Goal: Task Accomplishment & Management: Use online tool/utility

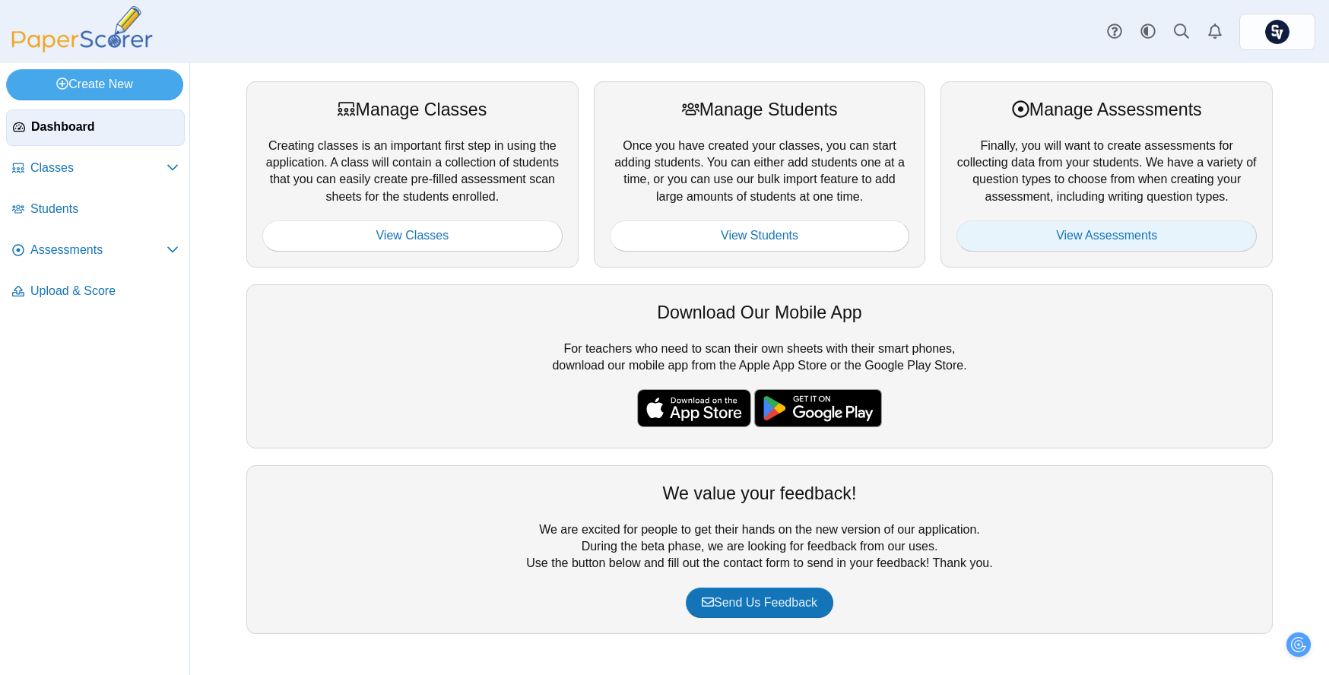
click at [984, 227] on link "View Assessments" at bounding box center [1106, 235] width 300 height 30
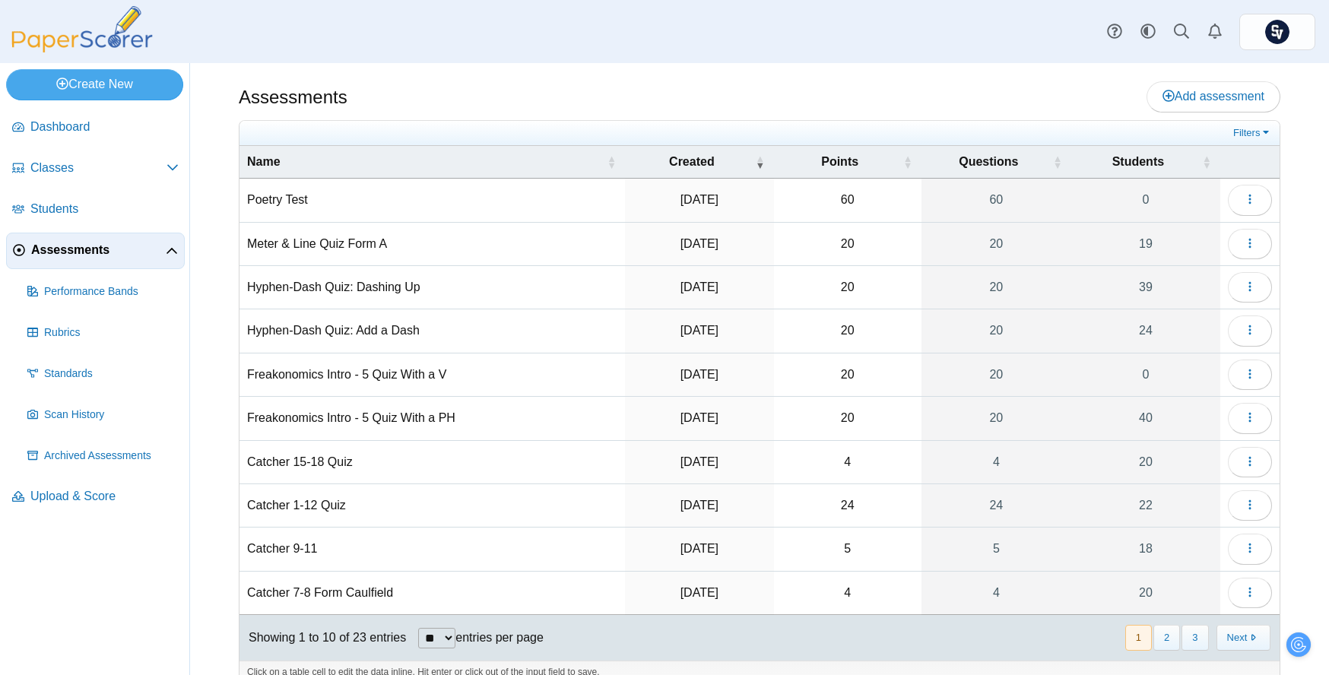
scroll to position [24, 0]
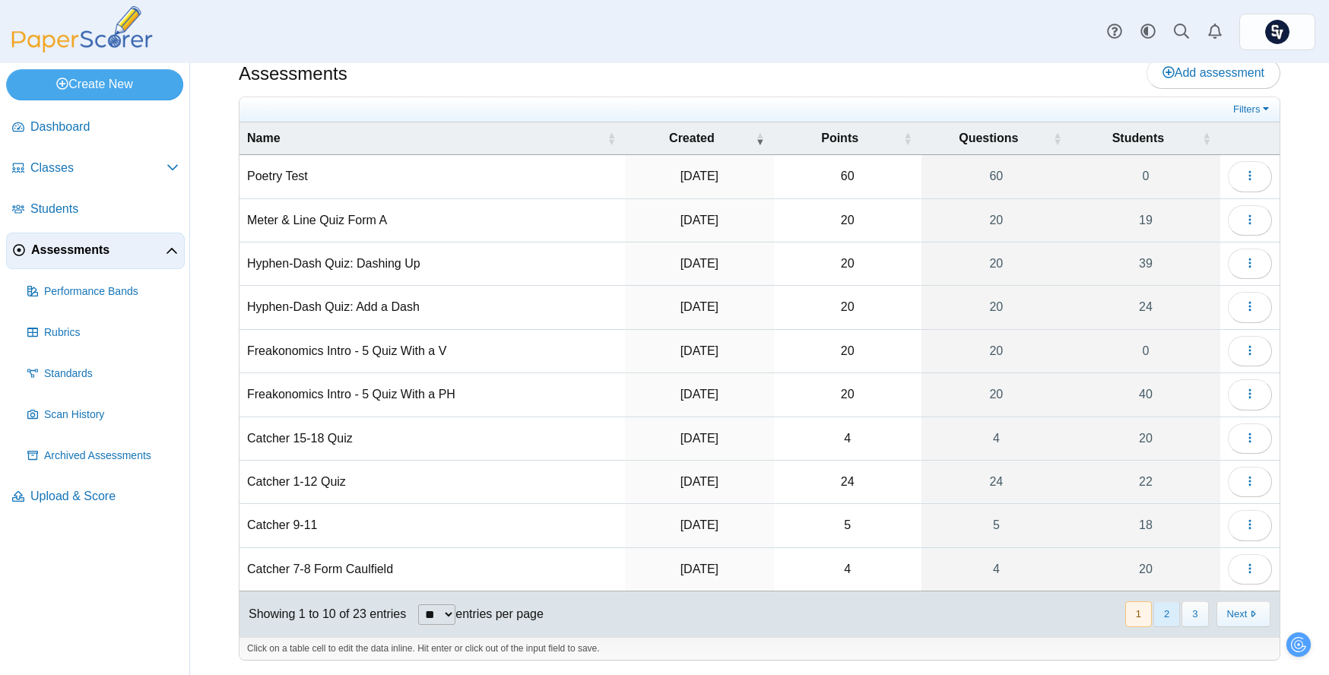
click at [1154, 615] on button "2" at bounding box center [1166, 613] width 27 height 25
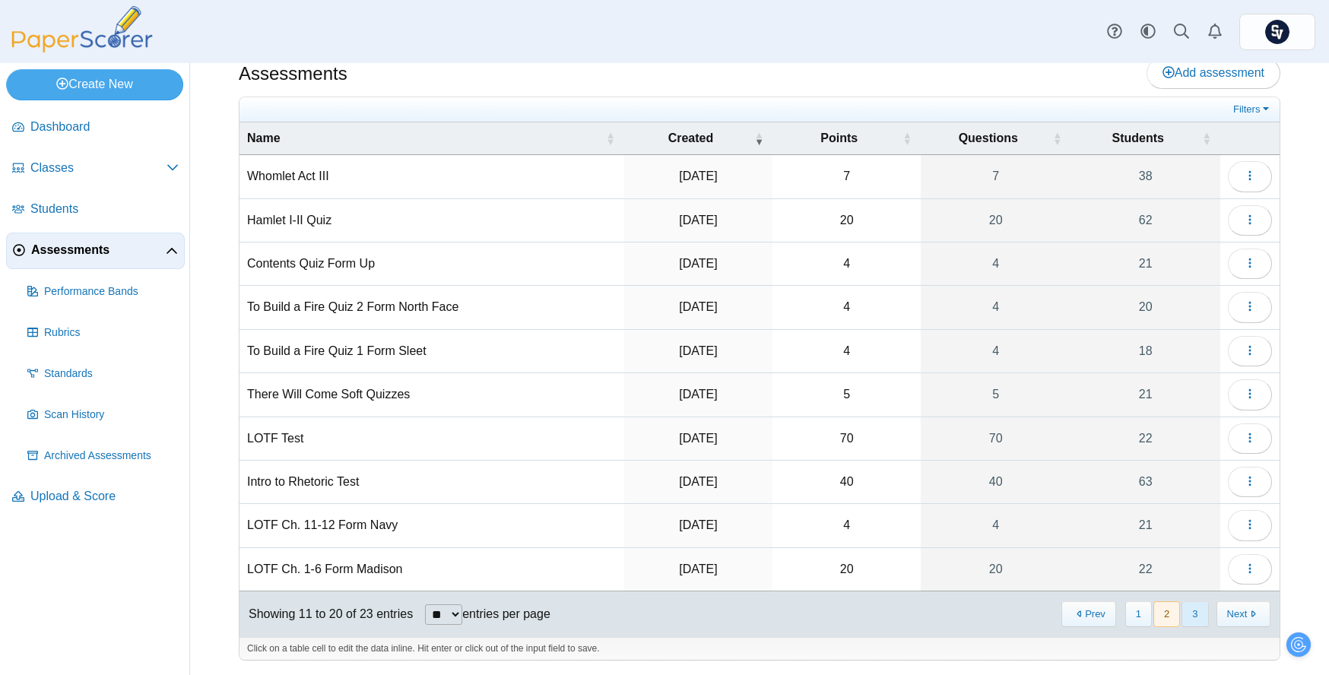
click at [1183, 610] on button "3" at bounding box center [1194, 613] width 27 height 25
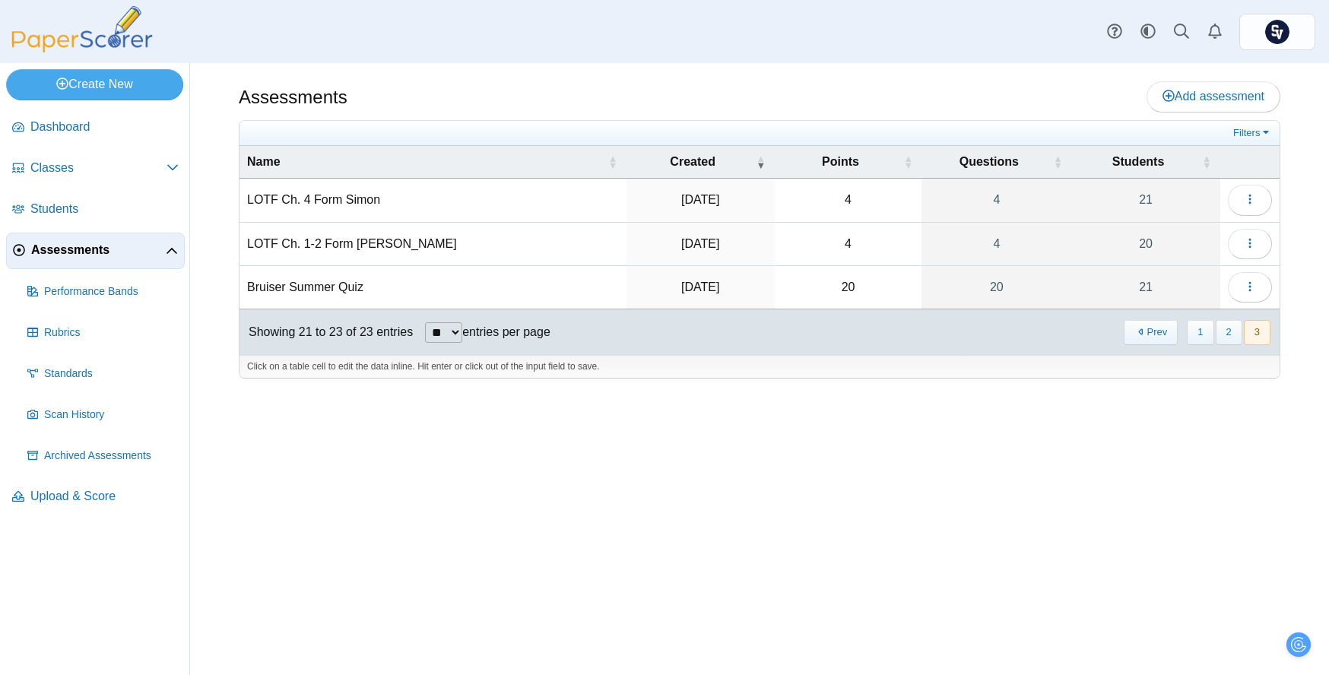
scroll to position [0, 0]
click at [1253, 198] on icon "button" at bounding box center [1249, 199] width 12 height 12
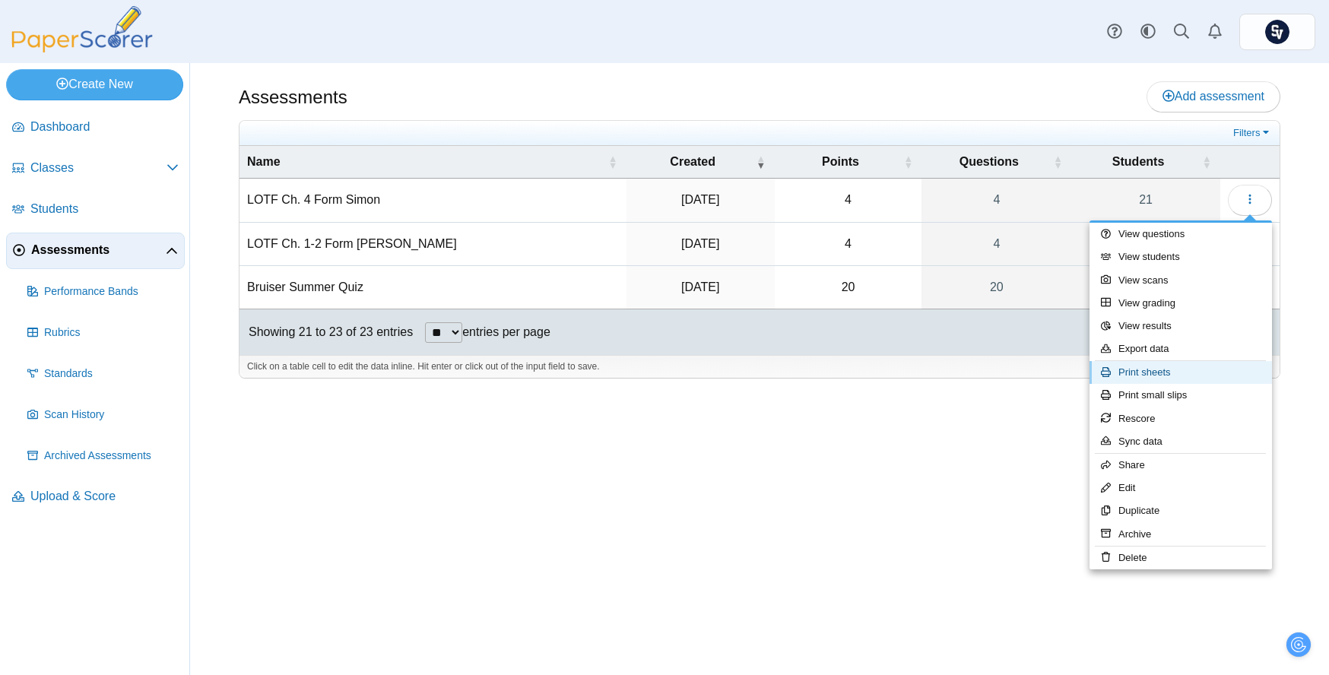
click at [1178, 361] on link "Print sheets" at bounding box center [1180, 372] width 182 height 23
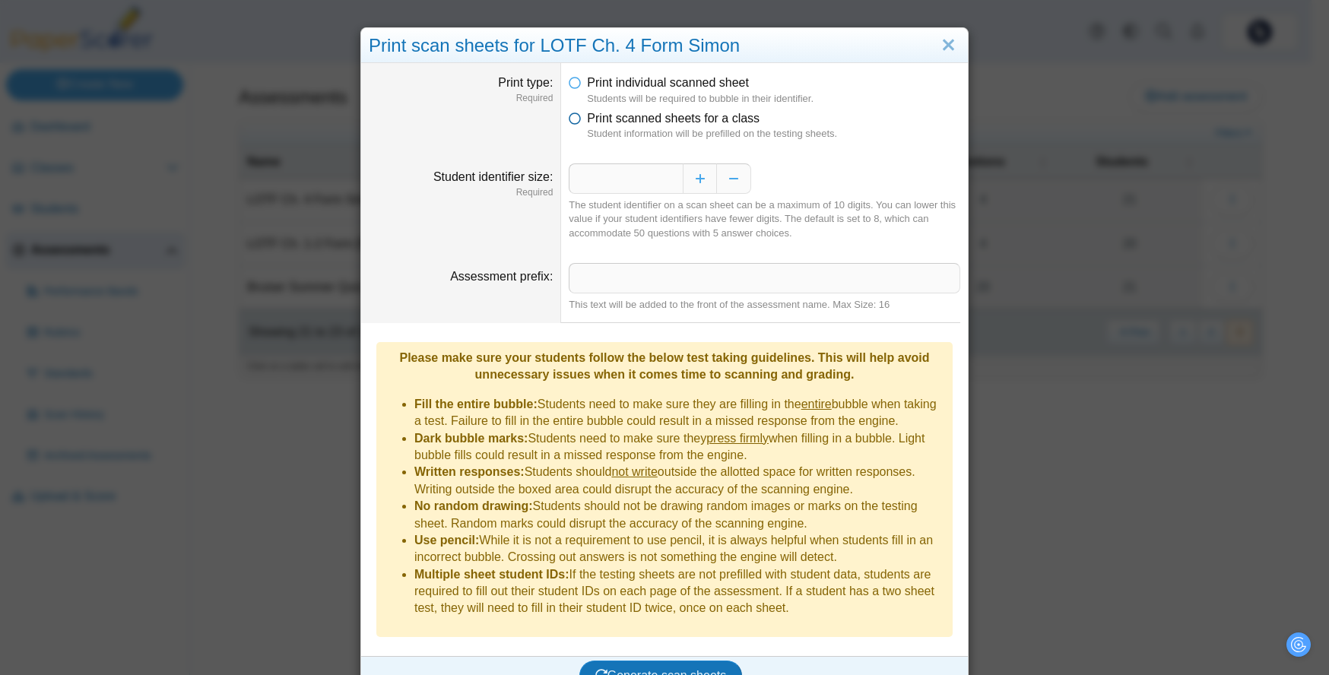
click at [569, 116] on icon at bounding box center [575, 115] width 12 height 11
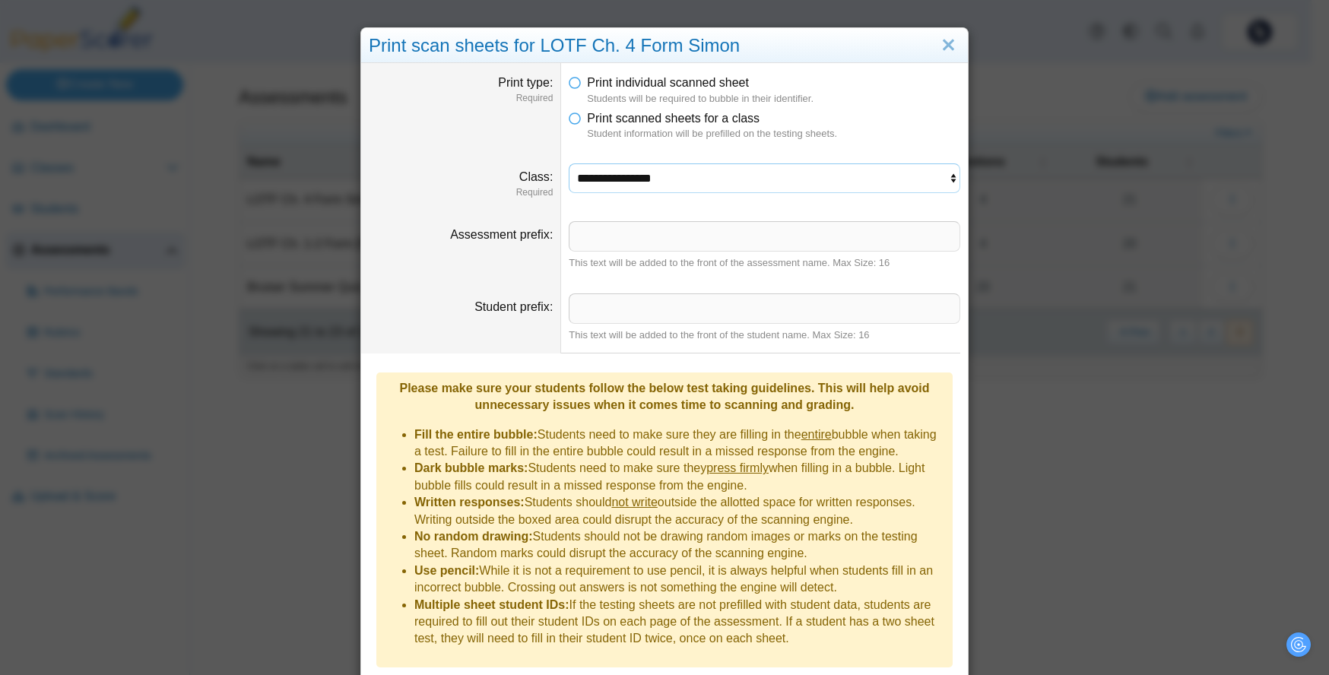
click at [648, 188] on select "**********" at bounding box center [764, 177] width 391 height 29
select select "**********"
click at [569, 163] on select "**********" at bounding box center [764, 177] width 391 height 29
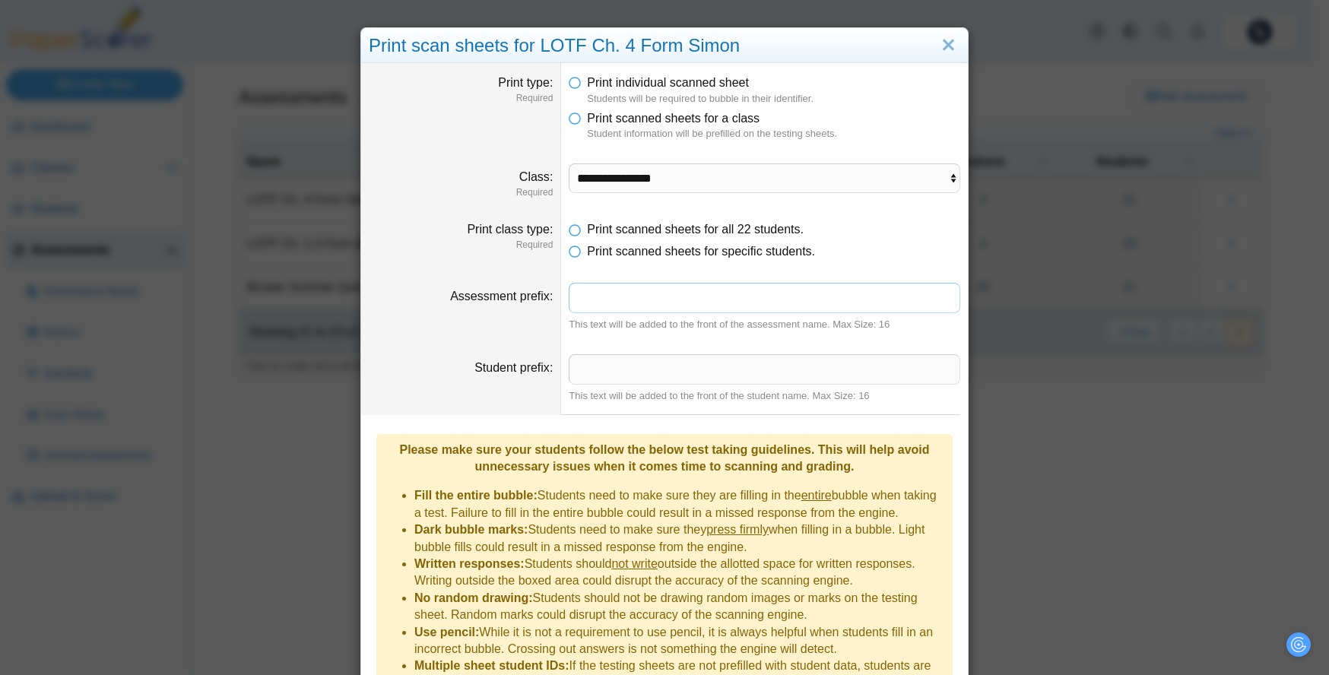
click at [651, 293] on input "Assessment prefix" at bounding box center [764, 298] width 391 height 30
type input "*"
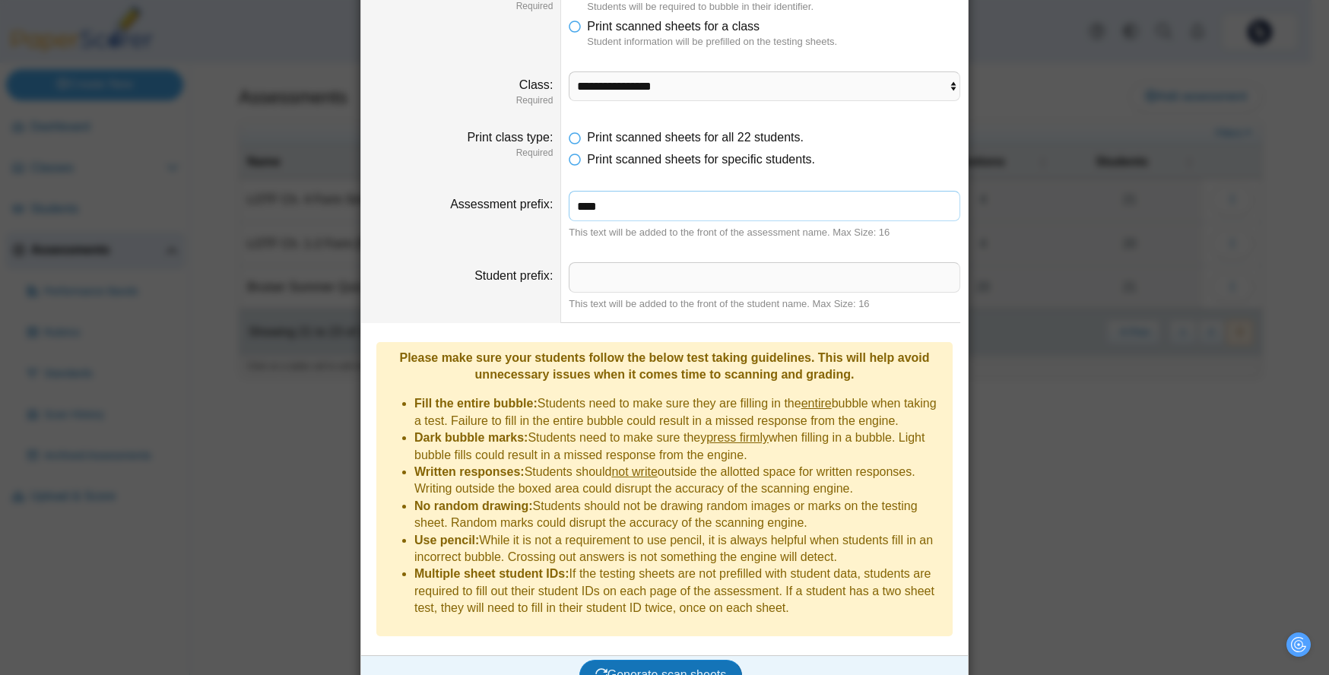
scroll to position [97, 0]
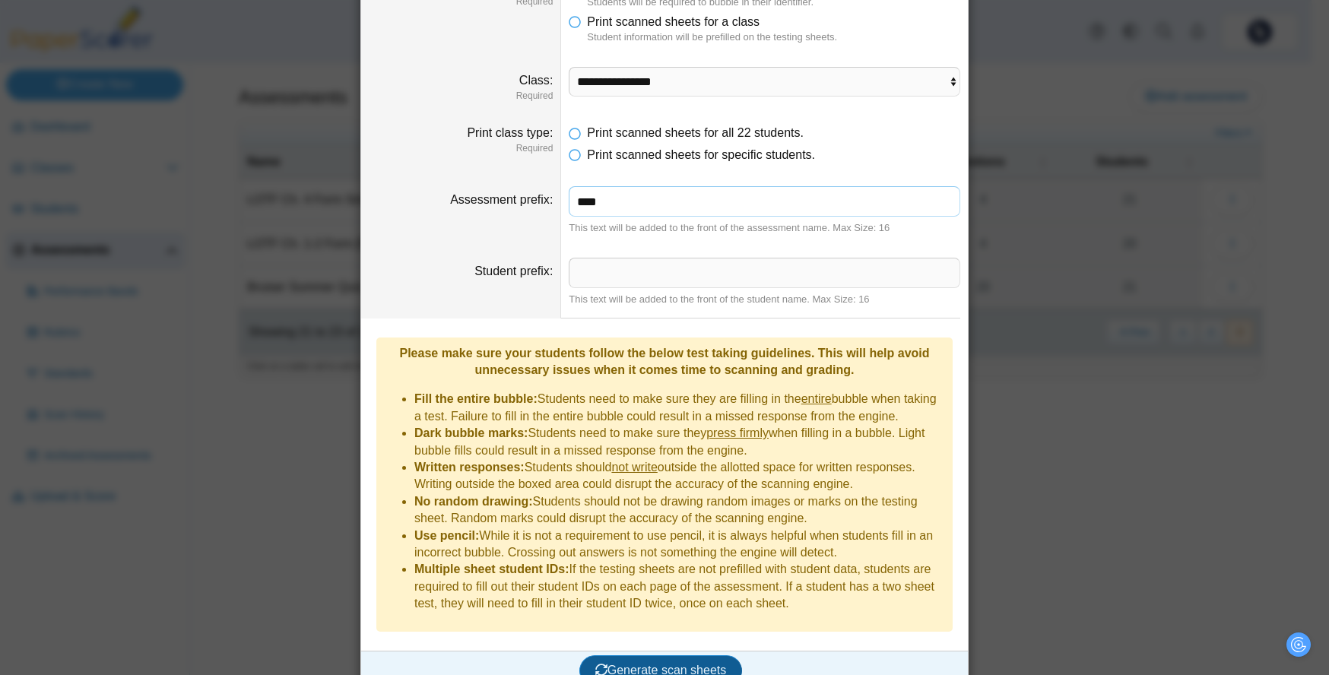
type input "****"
click at [689, 664] on span "Generate scan sheets" at bounding box center [660, 670] width 131 height 13
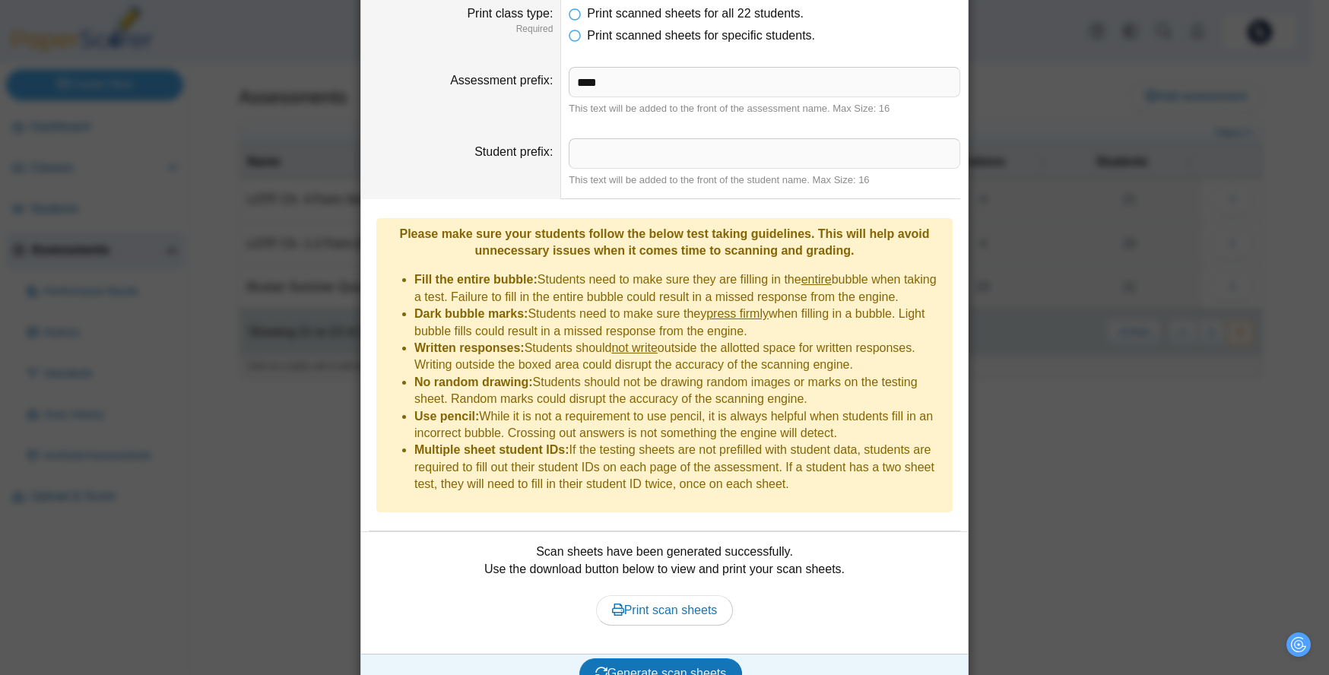
scroll to position [219, 0]
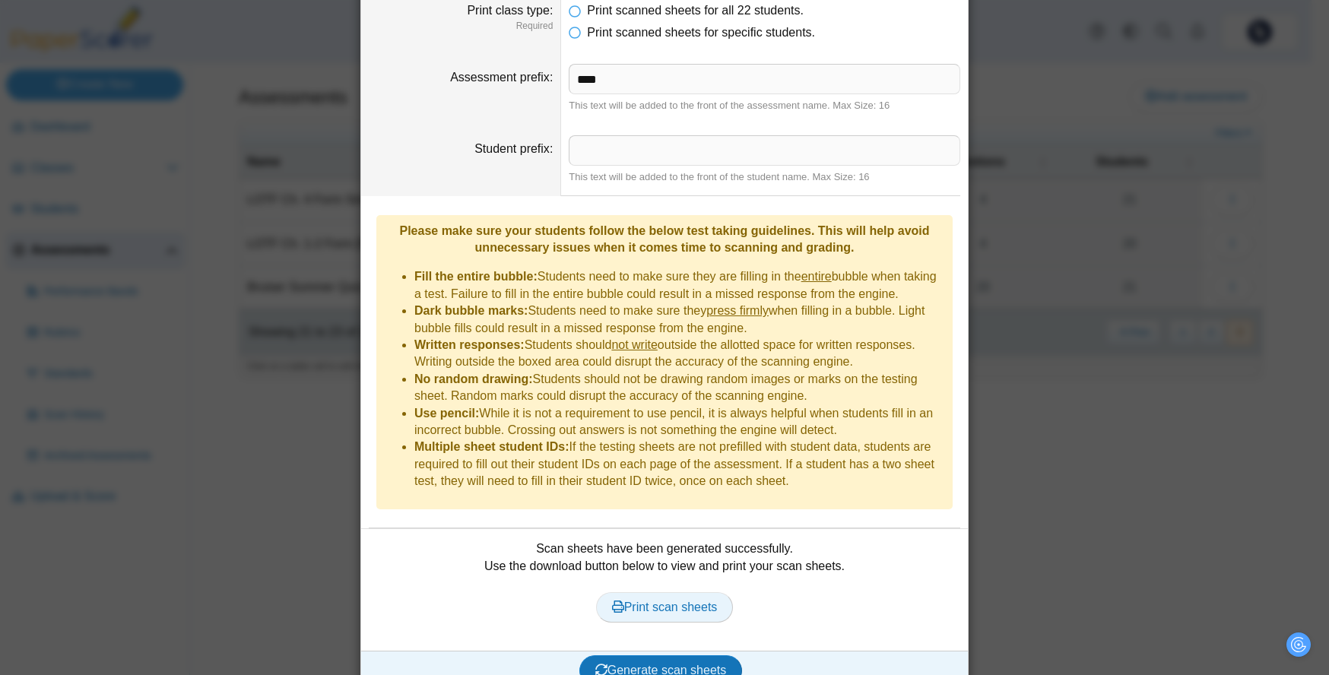
click at [684, 600] on span "Print scan sheets" at bounding box center [665, 606] width 106 height 13
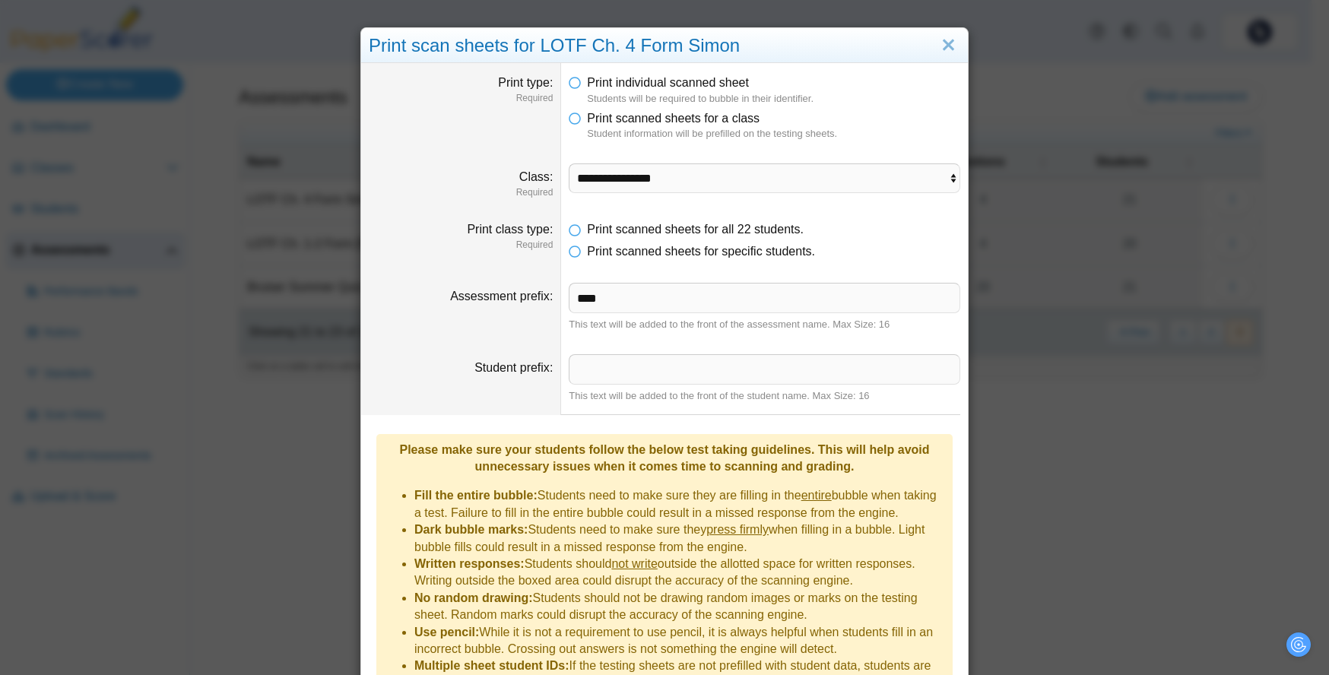
click at [930, 31] on div "Print scan sheets for LOTF Ch. 4 Form Simon" at bounding box center [664, 46] width 607 height 36
click at [942, 39] on link "Close" at bounding box center [948, 46] width 24 height 26
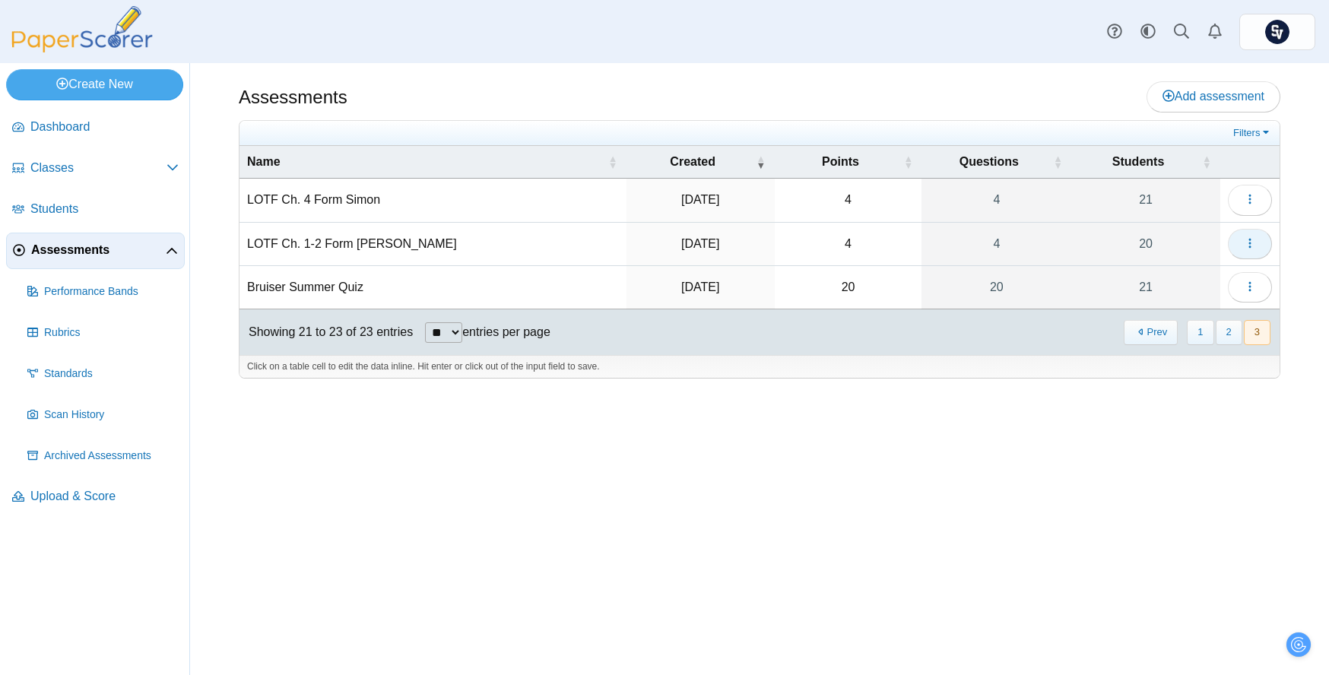
click at [1258, 242] on button "button" at bounding box center [1250, 244] width 44 height 30
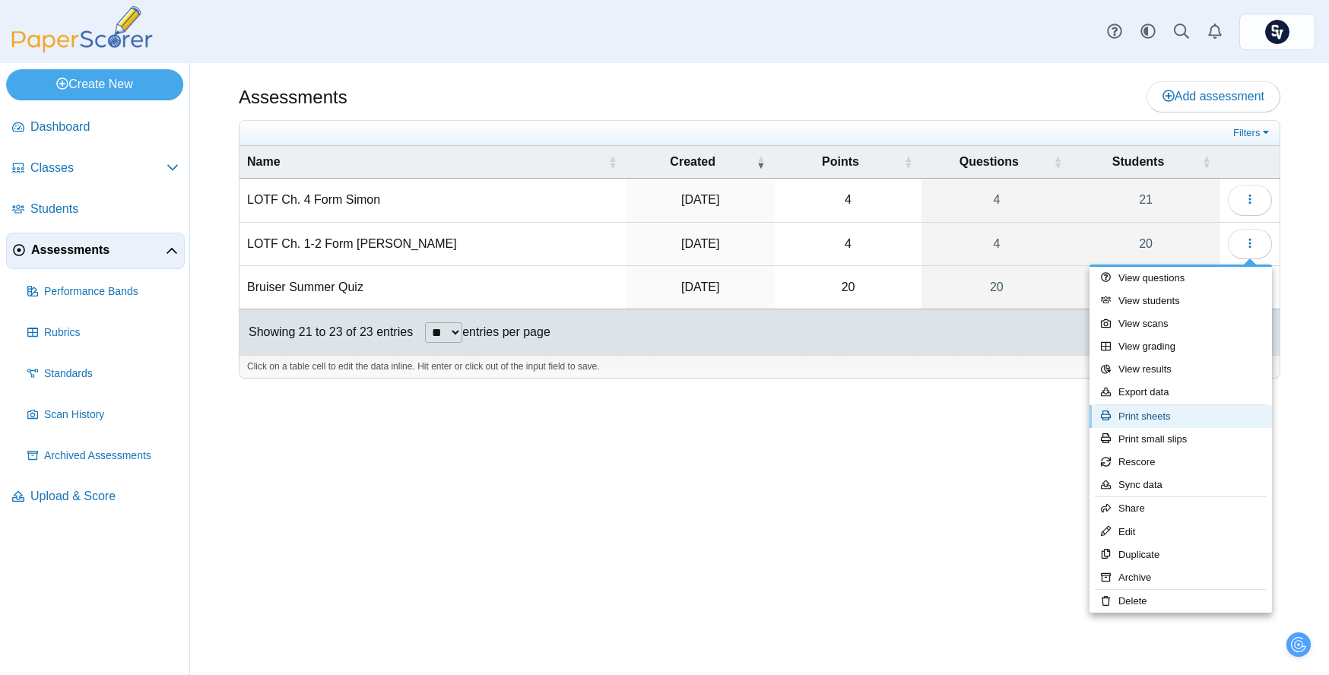
click at [1206, 410] on link "Print sheets" at bounding box center [1180, 416] width 182 height 23
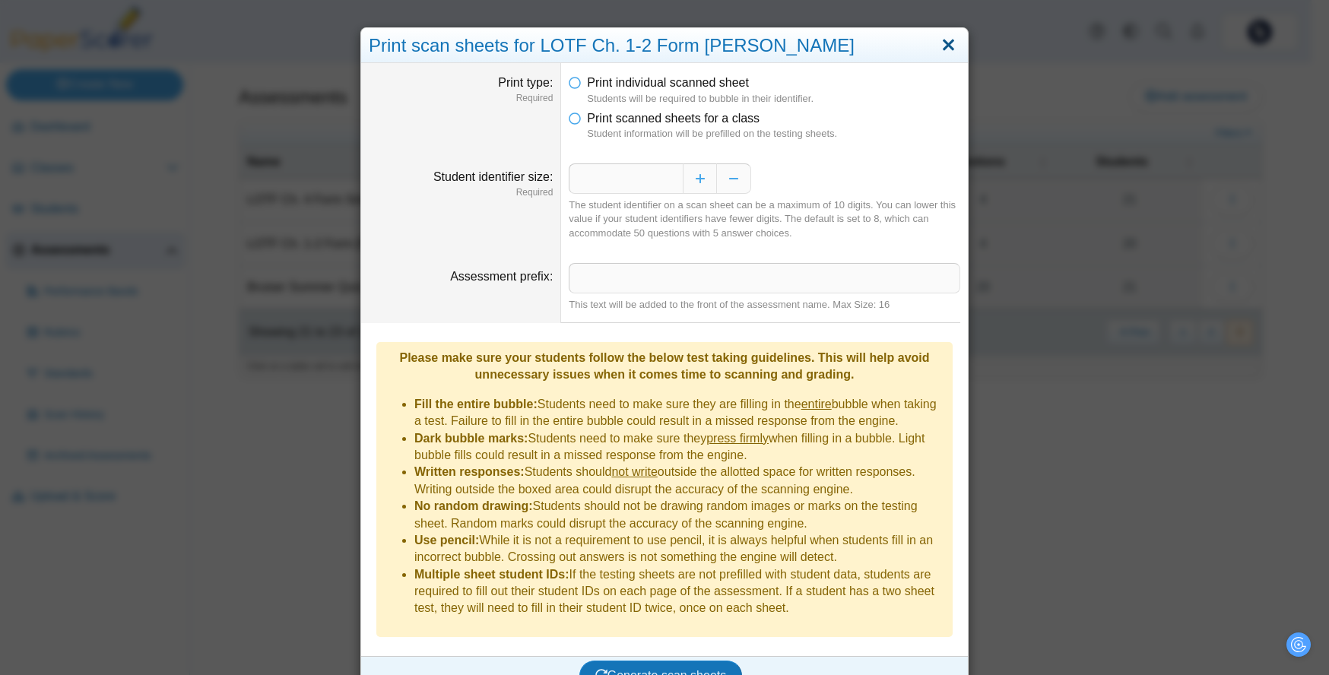
click at [938, 44] on link "Close" at bounding box center [948, 46] width 24 height 26
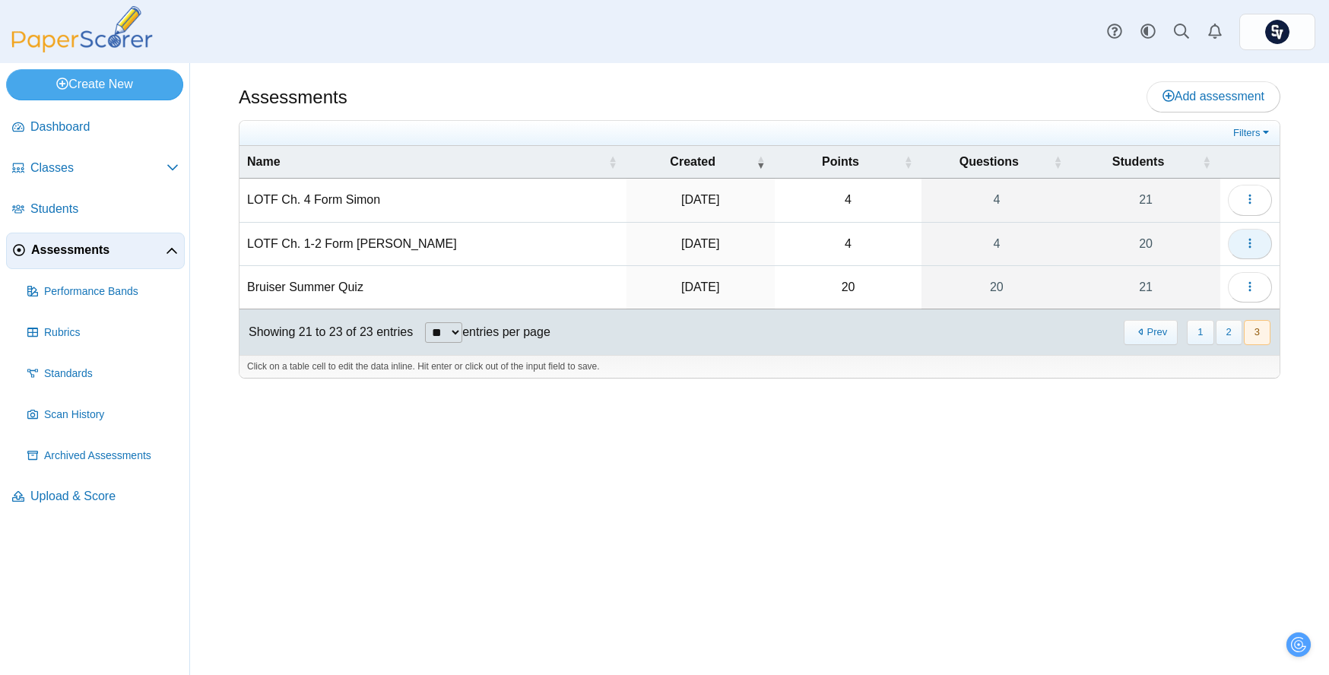
click at [1252, 248] on icon "button" at bounding box center [1249, 243] width 12 height 12
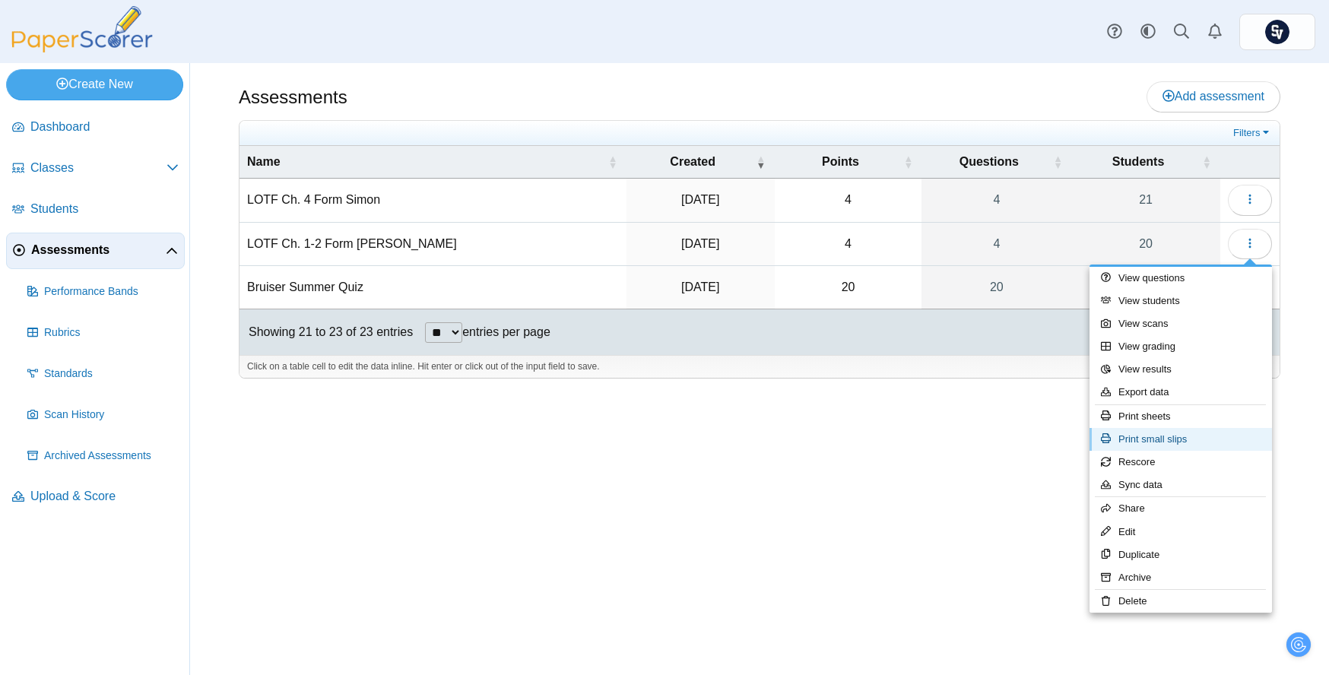
click at [1215, 439] on link "Print small slips" at bounding box center [1180, 439] width 182 height 23
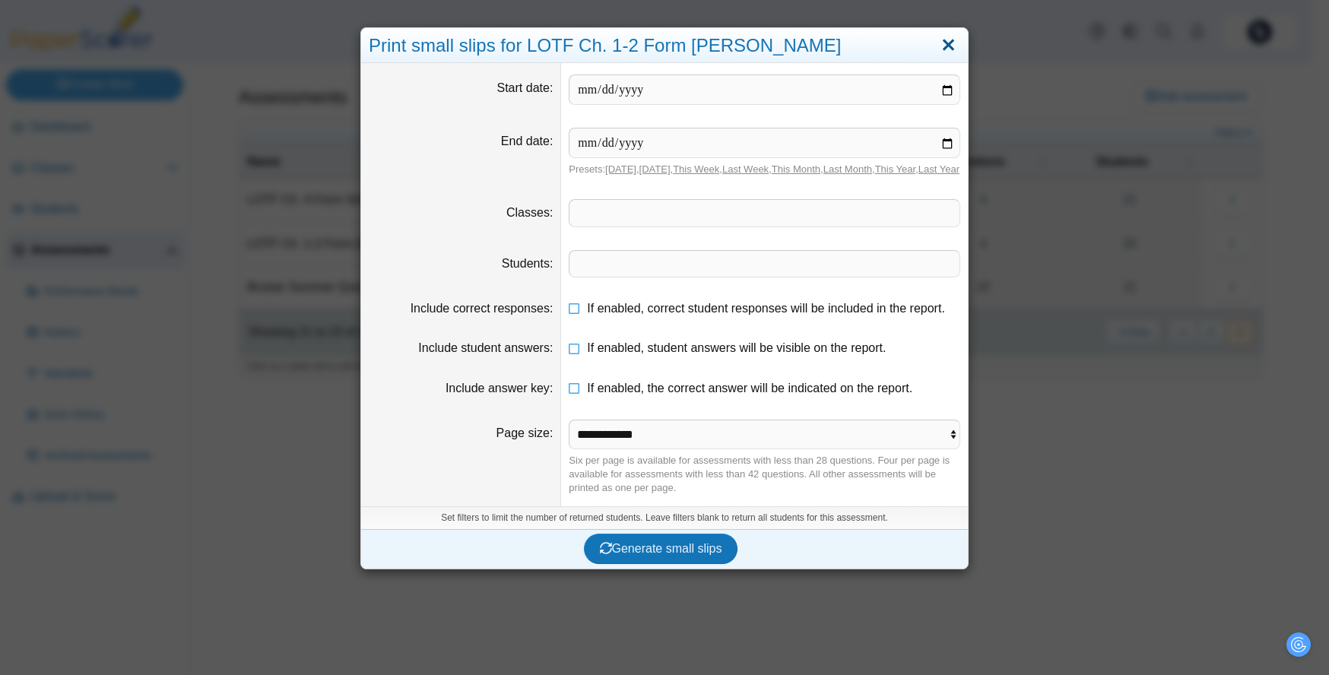
click at [938, 45] on link "Close" at bounding box center [948, 46] width 24 height 26
